Goal: Ask a question

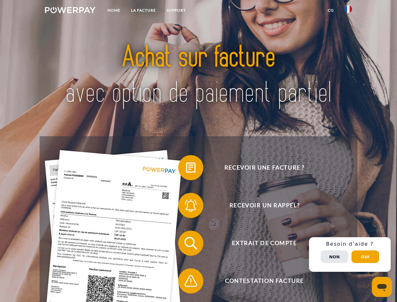
click at [70, 11] on img at bounding box center [70, 10] width 51 height 6
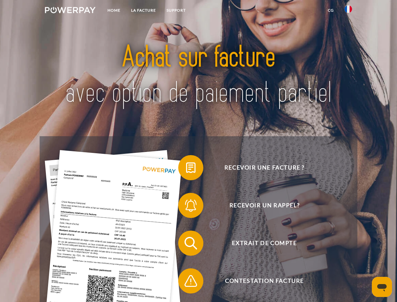
click at [348, 11] on img at bounding box center [348, 9] width 8 height 8
click at [330, 10] on link "CG" at bounding box center [330, 10] width 17 height 11
click at [186, 169] on span at bounding box center [181, 167] width 31 height 31
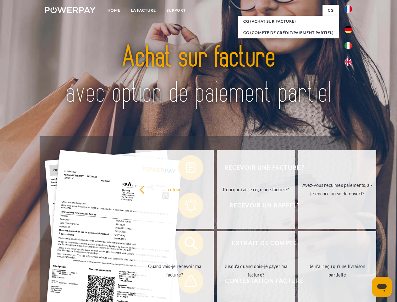
click at [186, 206] on div "Recevoir une facture ? Recevoir un rappel? Extrait de compte retour" at bounding box center [198, 261] width 317 height 251
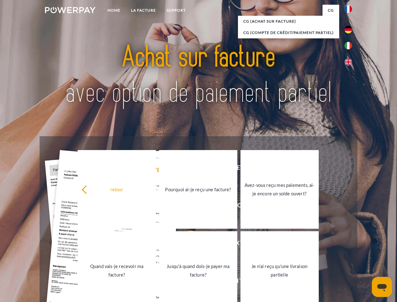
click at [186, 244] on link "Jusqu'à quand dois-je payer ma facture?" at bounding box center [198, 270] width 78 height 79
click at [240, 282] on link "Je n'ai reçu qu'une livraison partielle" at bounding box center [279, 270] width 78 height 79
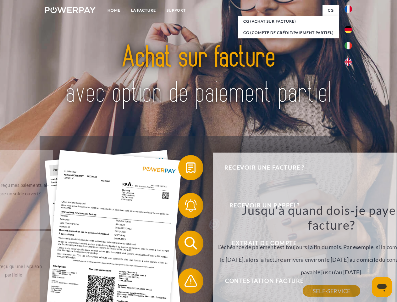
click at [350, 254] on div "Recevoir une facture ? Recevoir un rappel? Extrait de compte retour" at bounding box center [198, 261] width 317 height 251
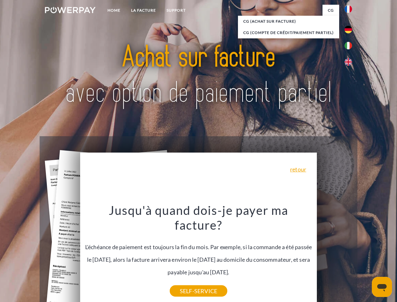
click at [334, 255] on span "Extrait de compte" at bounding box center [264, 242] width 154 height 25
click at [365, 256] on header "Home LA FACTURE Support" at bounding box center [198, 217] width 397 height 434
